Goal: Register for event/course

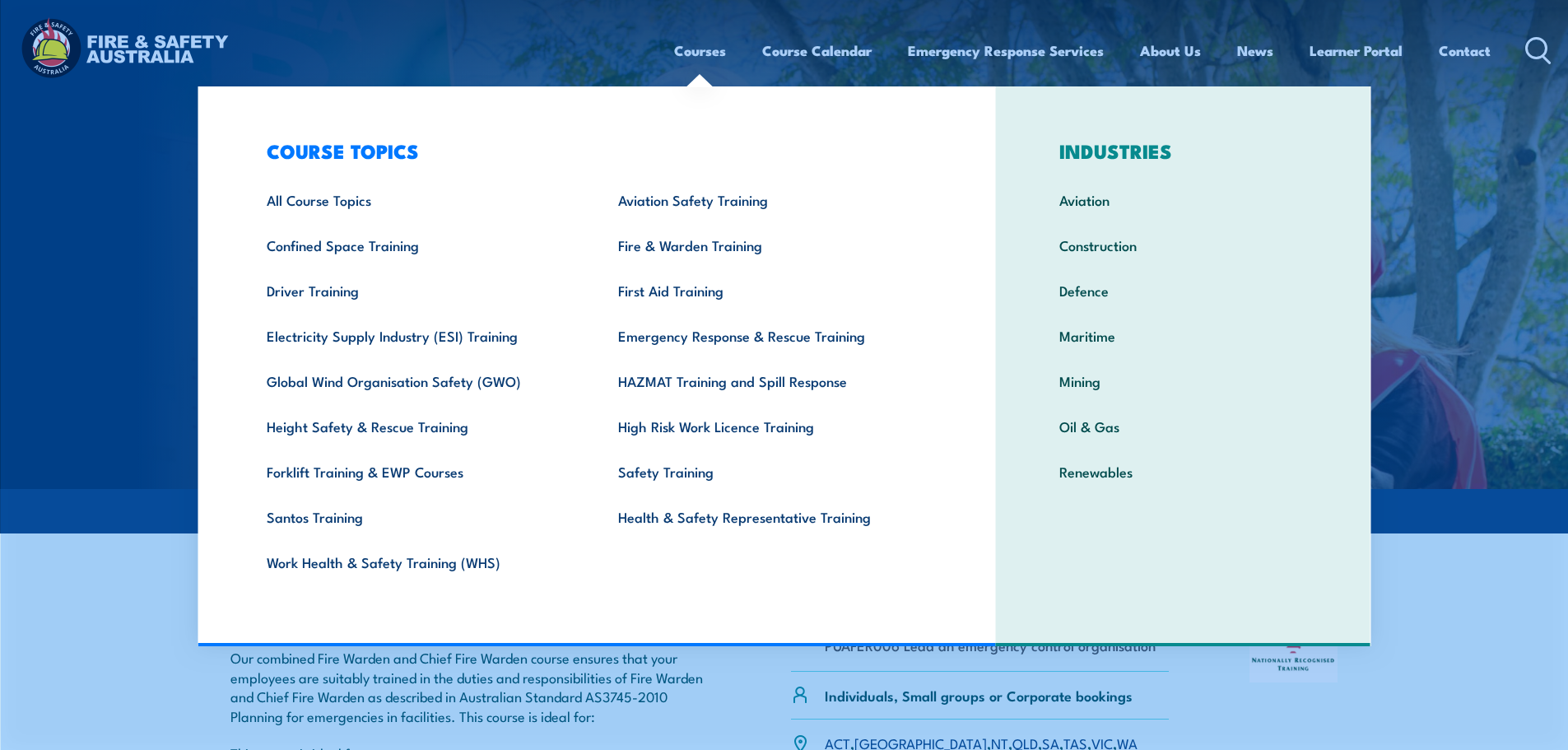
click at [714, 56] on link "Courses" at bounding box center [700, 50] width 52 height 44
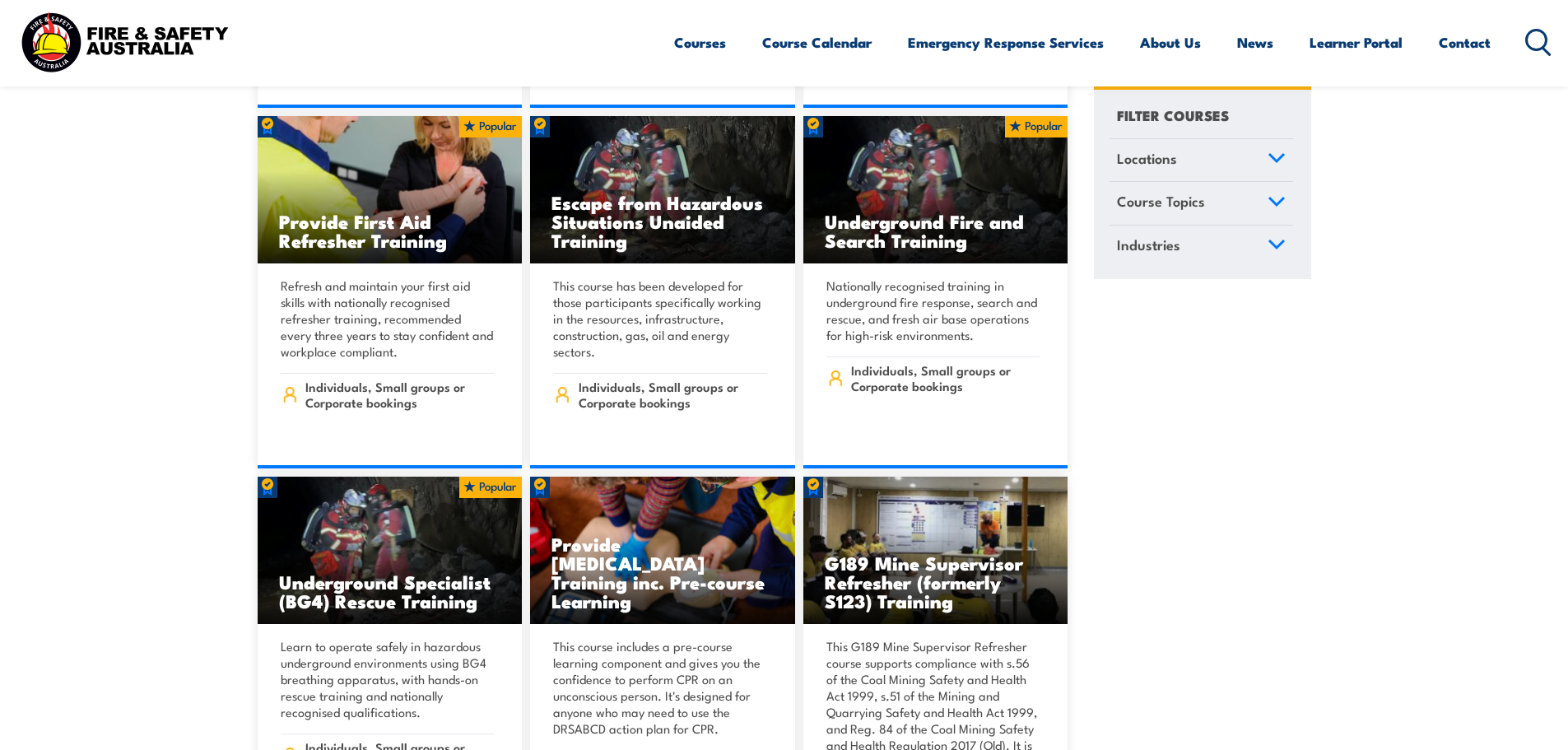
scroll to position [1070, 0]
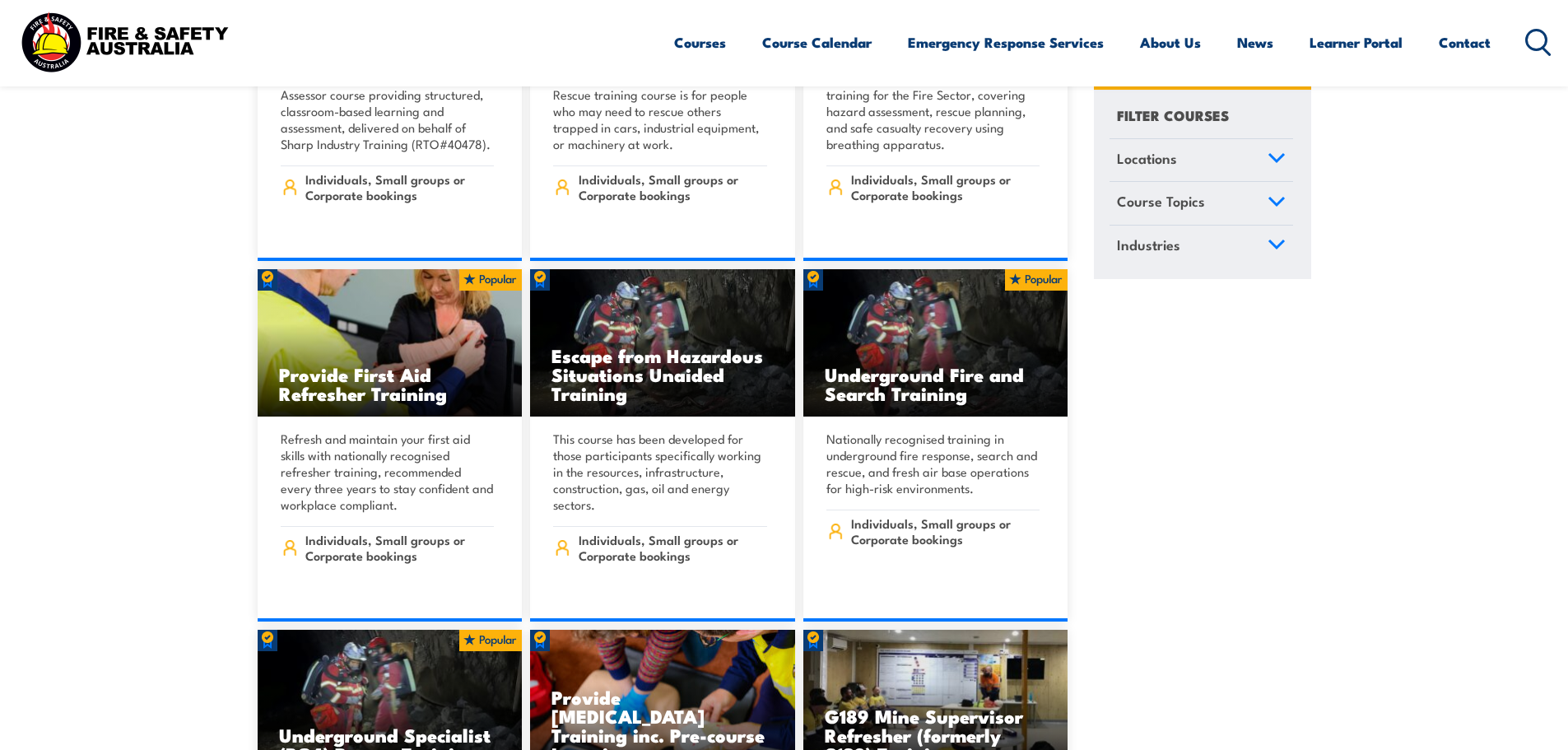
click at [1224, 162] on link "Locations" at bounding box center [1201, 160] width 183 height 43
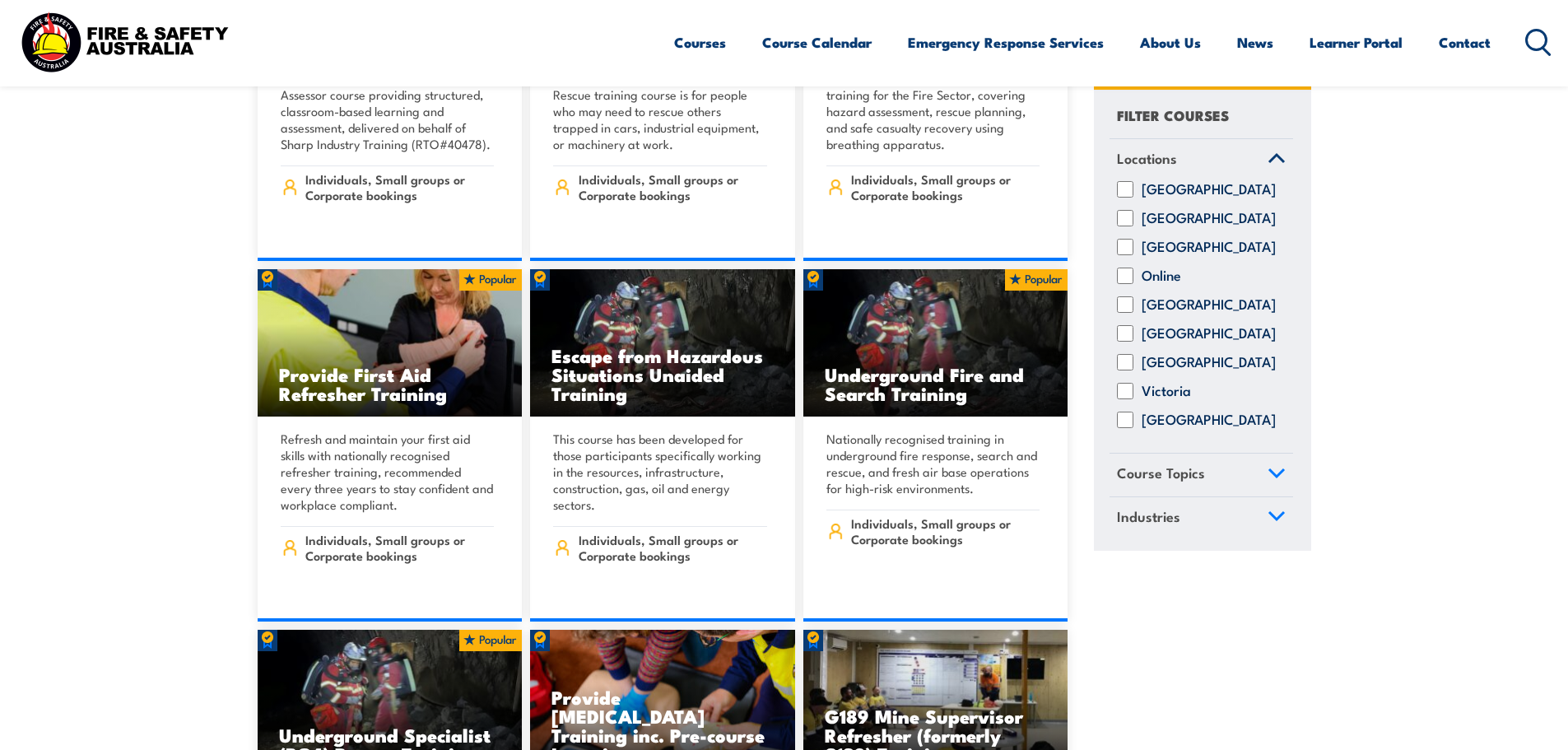
click at [1132, 256] on input "[GEOGRAPHIC_DATA]" at bounding box center [1125, 248] width 16 height 16
checkbox input "true"
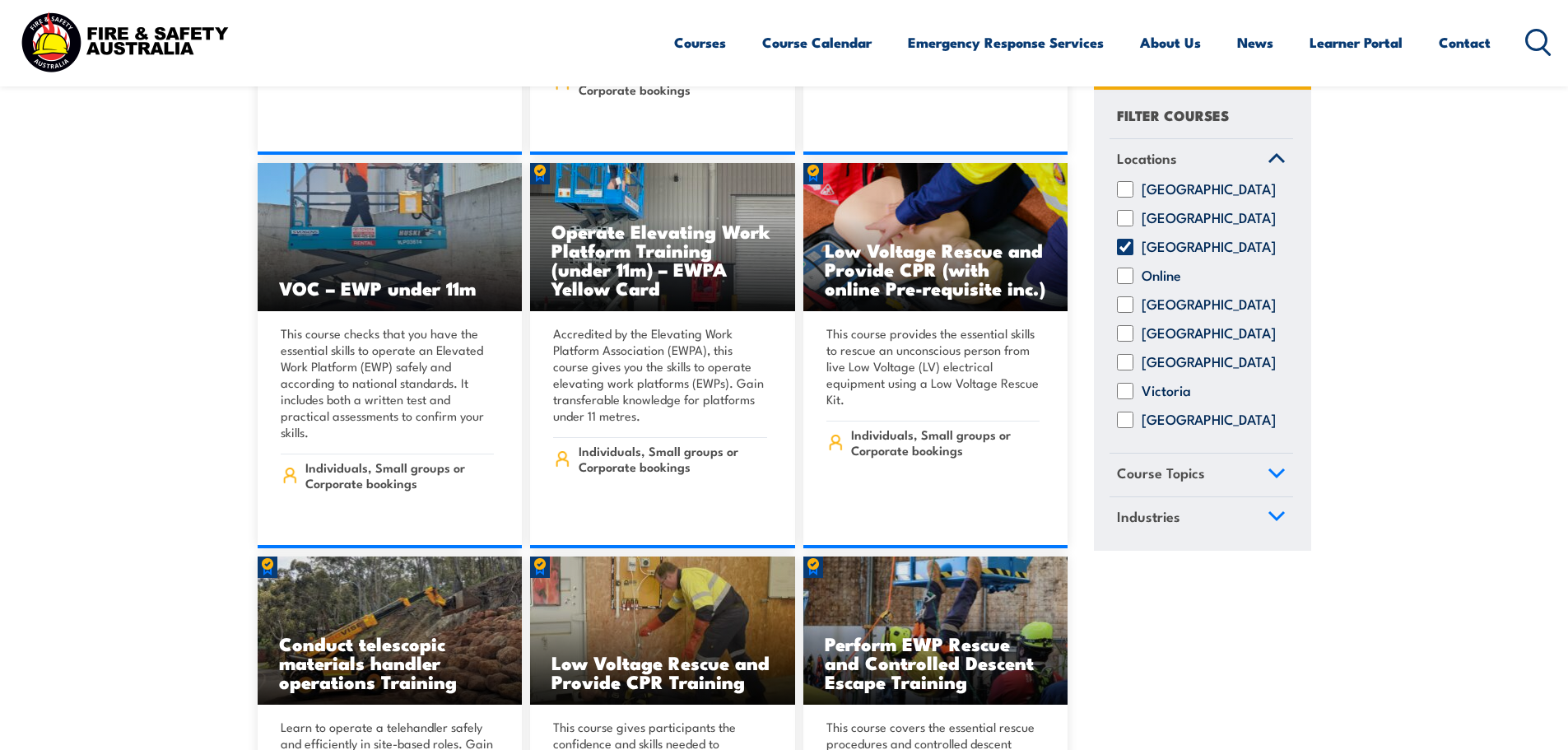
scroll to position [9962, 0]
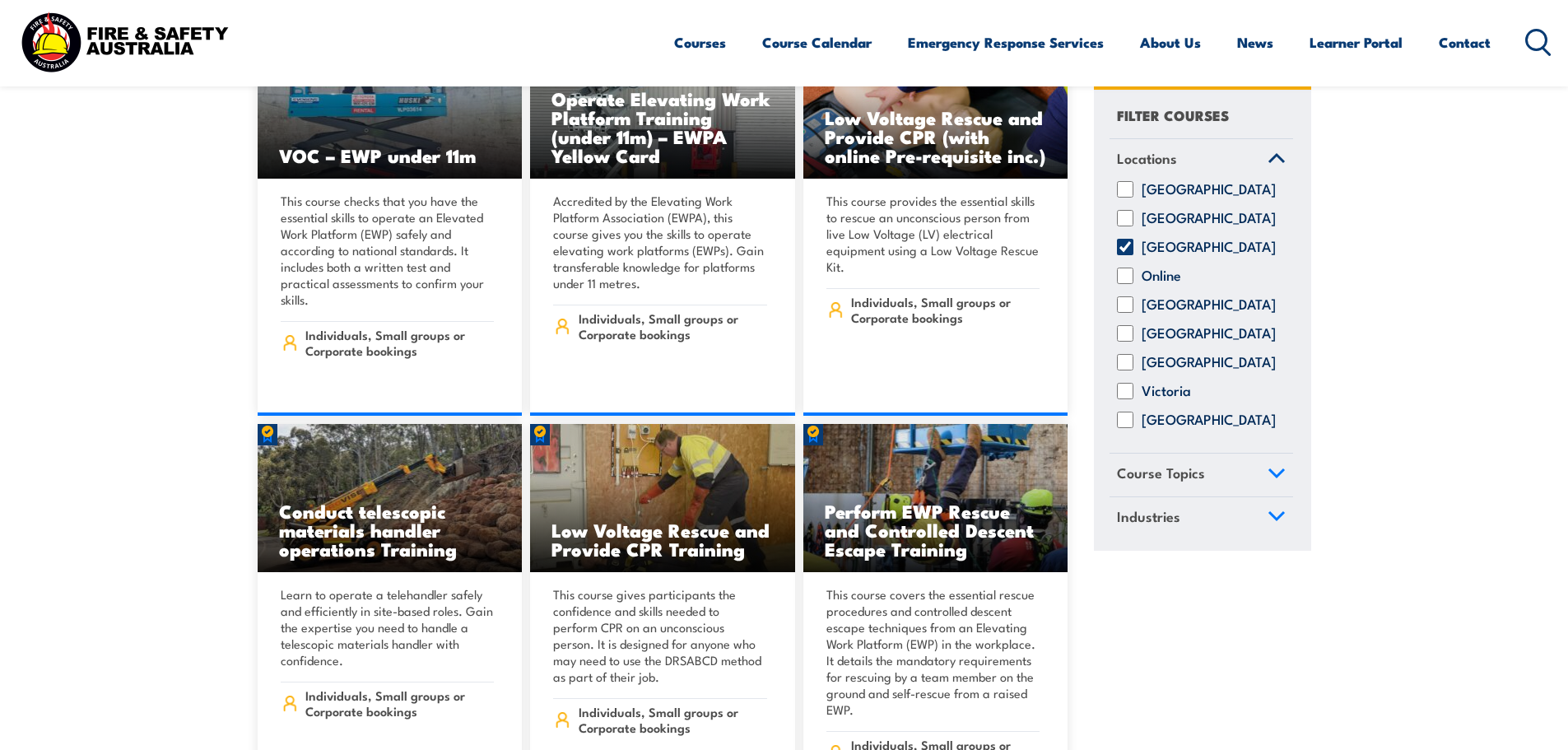
scroll to position [10456, 0]
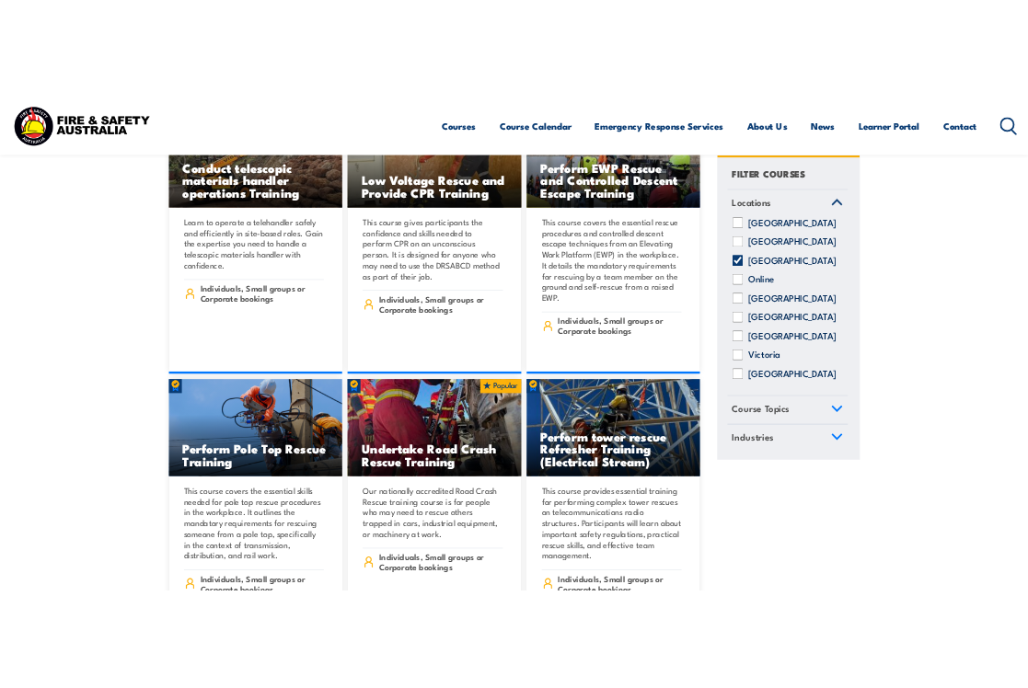
scroll to position [12419, 0]
